Goal: Check status: Check status

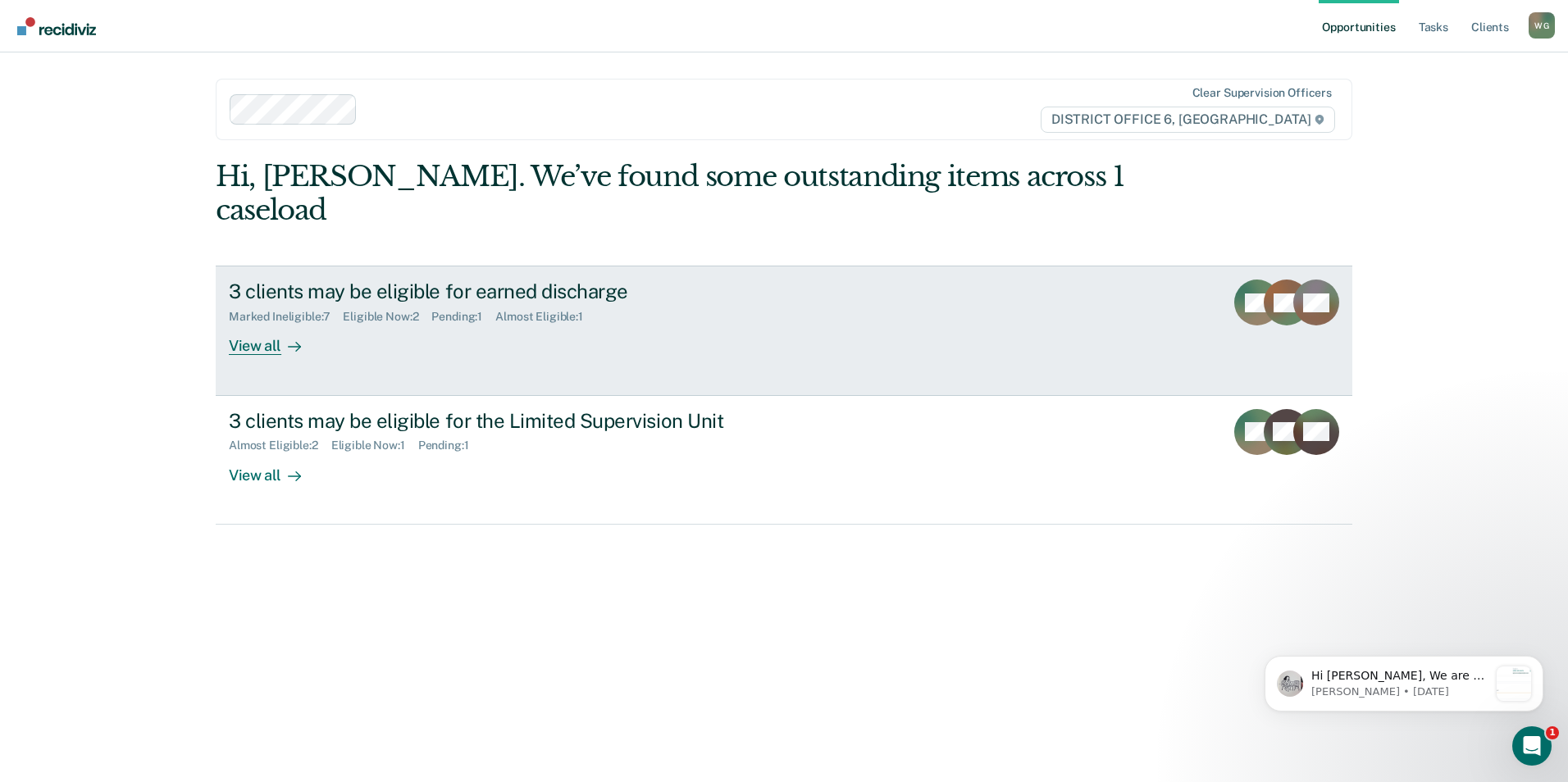
click at [262, 356] on div "View all" at bounding box center [275, 340] width 92 height 32
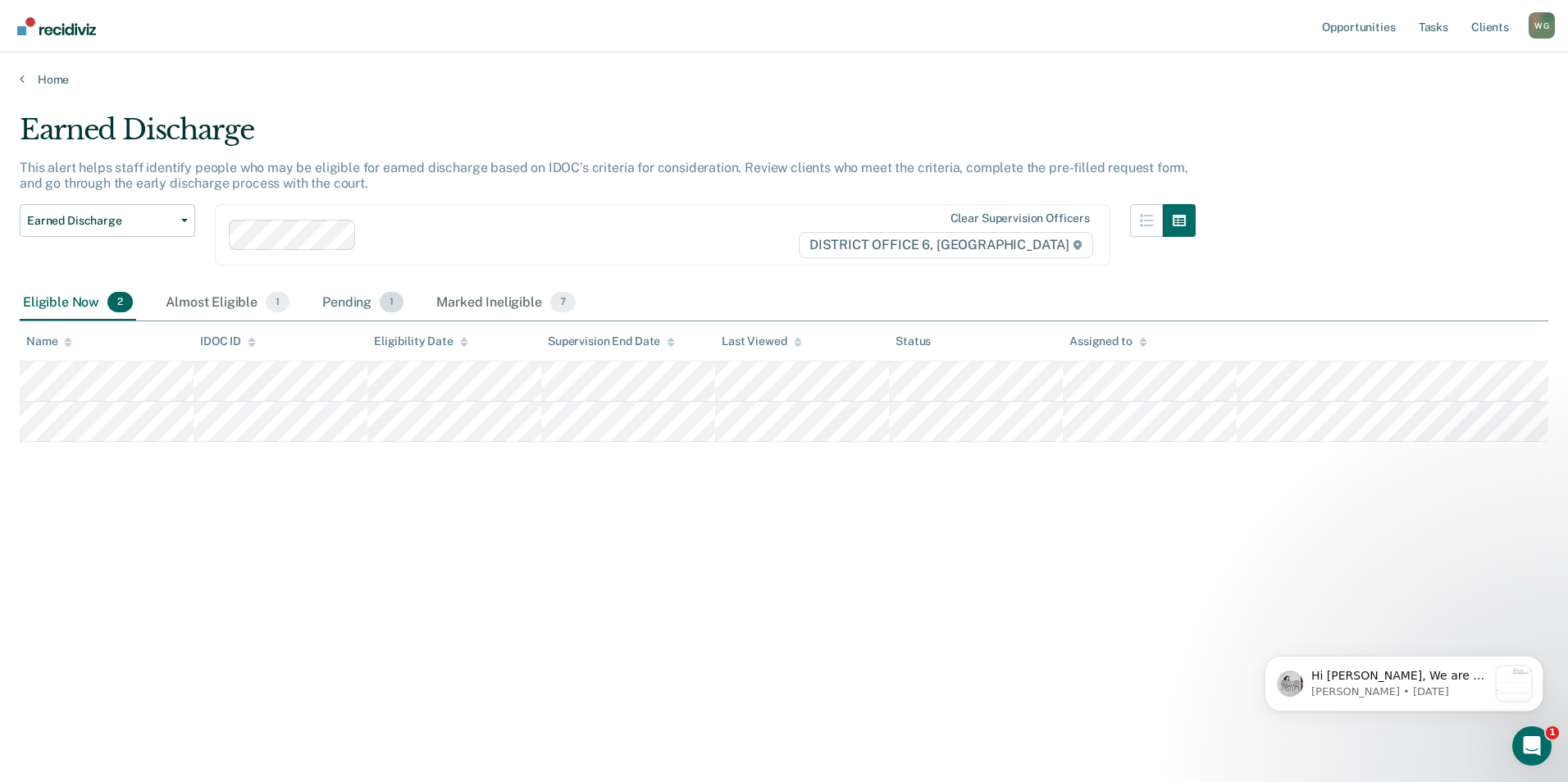
click at [406, 322] on div "Pending 1" at bounding box center [363, 303] width 88 height 36
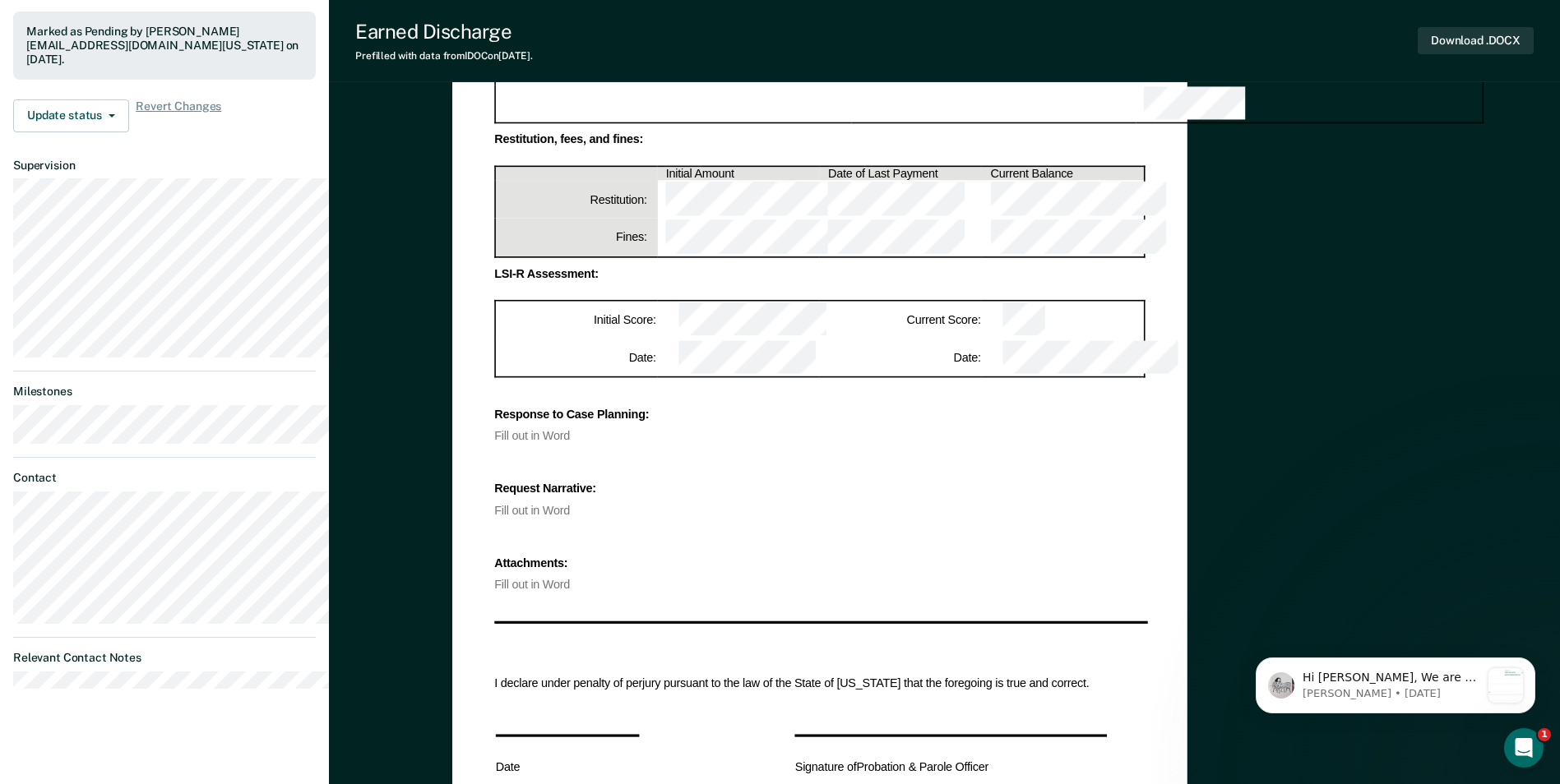
scroll to position [575, 0]
